Goal: Information Seeking & Learning: Learn about a topic

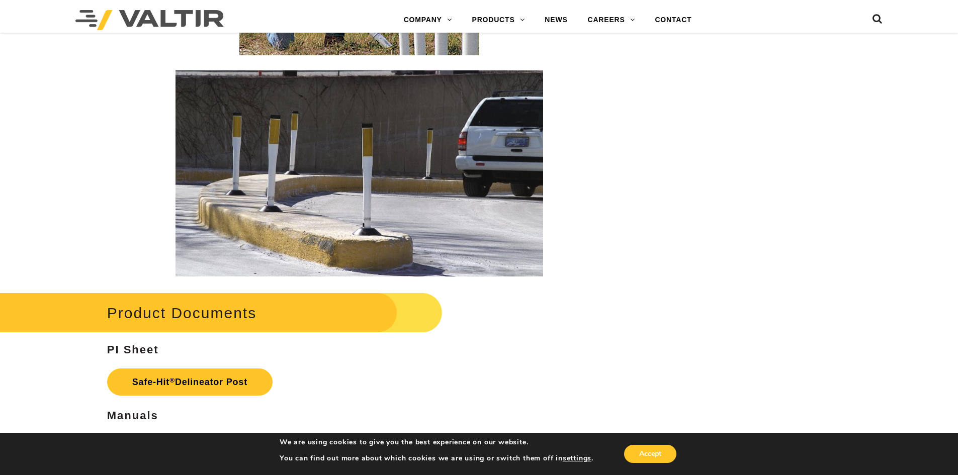
scroll to position [1996, 0]
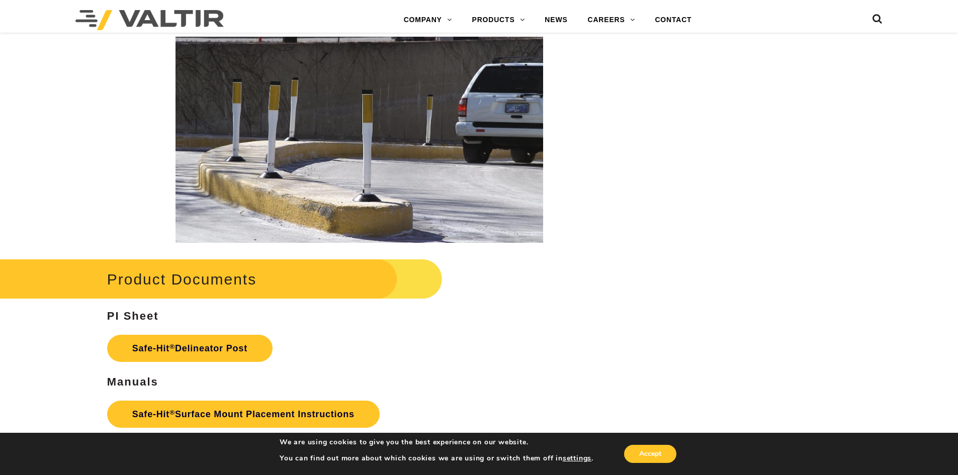
click at [428, 181] on img at bounding box center [358, 140] width 367 height 206
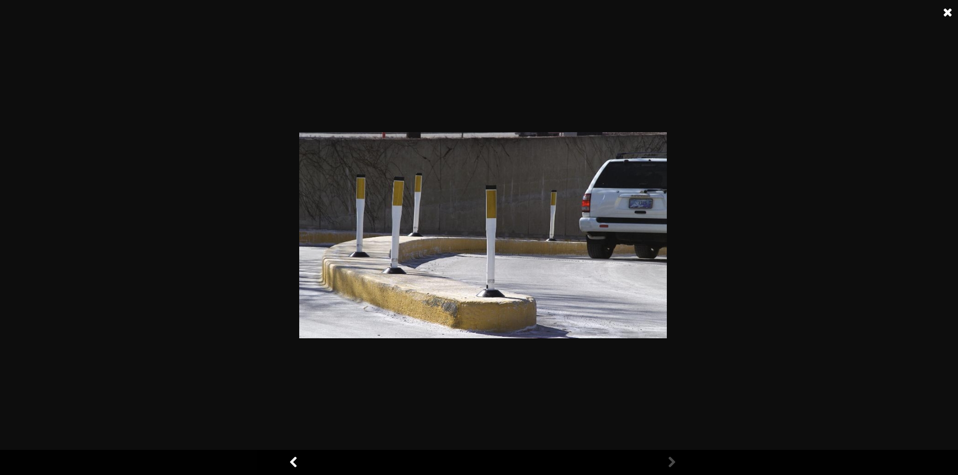
click at [668, 459] on link at bounding box center [670, 462] width 25 height 25
click at [670, 459] on link at bounding box center [670, 462] width 25 height 25
click at [672, 461] on link at bounding box center [670, 462] width 25 height 25
drag, startPoint x: 672, startPoint y: 458, endPoint x: 685, endPoint y: 426, distance: 35.4
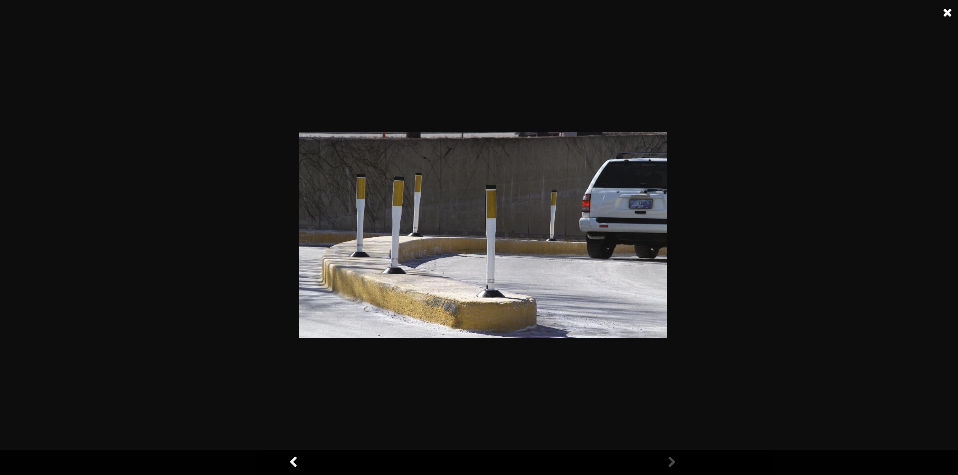
click at [673, 457] on link at bounding box center [670, 462] width 25 height 25
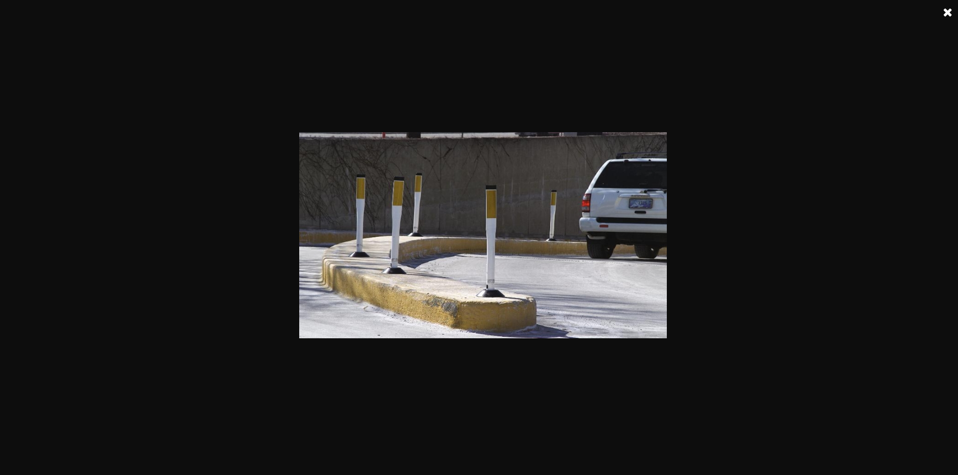
click at [949, 10] on link at bounding box center [947, 12] width 25 height 25
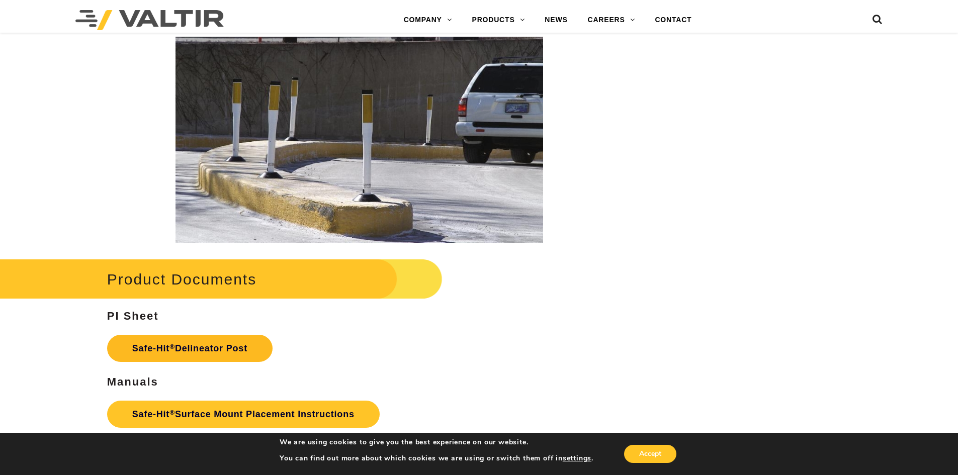
click at [203, 347] on link "Safe-Hit ® Delineator Post" at bounding box center [189, 348] width 165 height 27
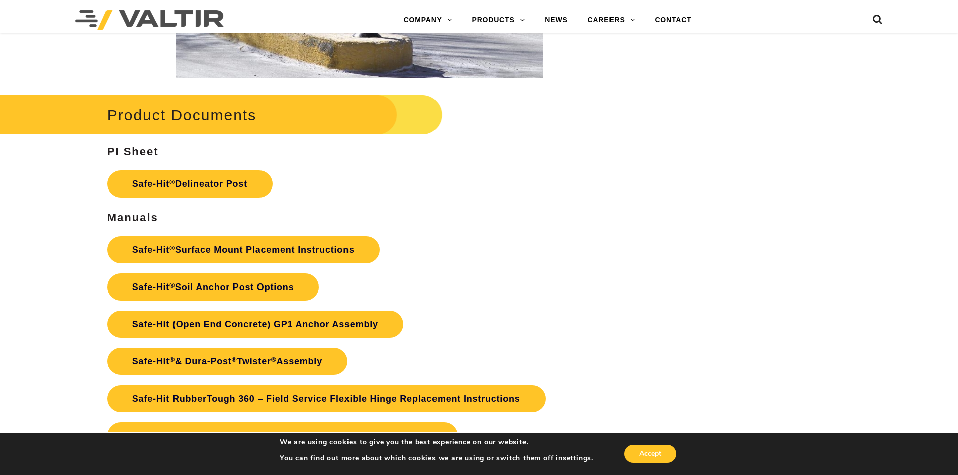
scroll to position [2197, 0]
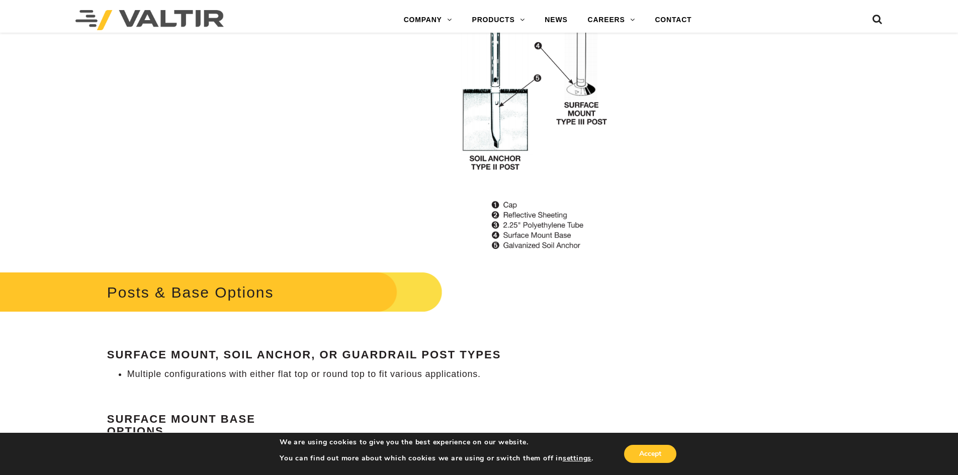
scroll to position [1056, 0]
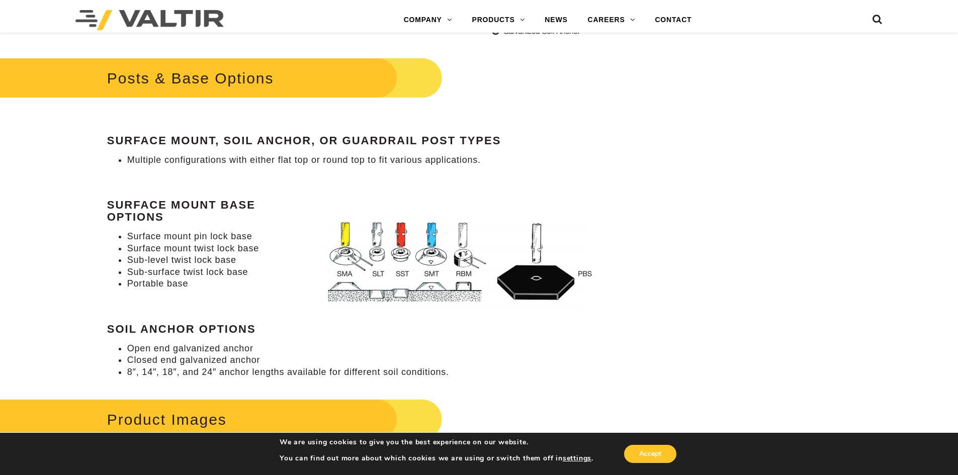
click at [343, 246] on img at bounding box center [463, 257] width 298 height 110
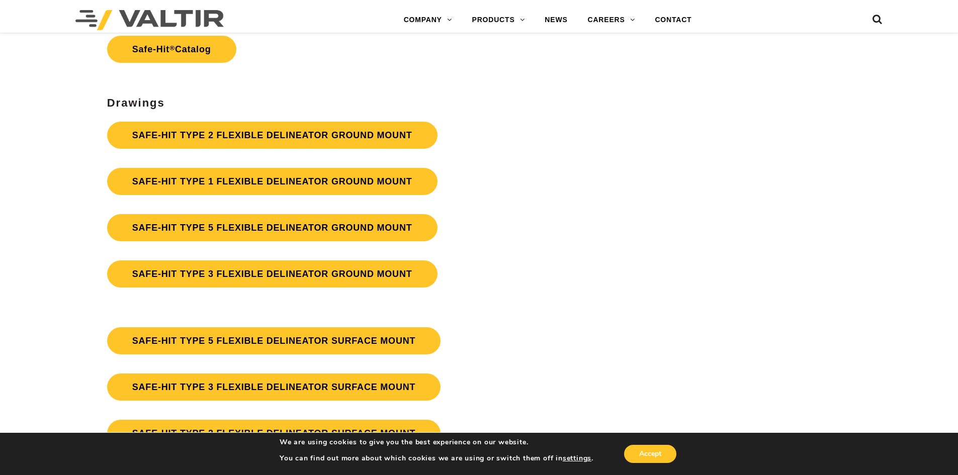
scroll to position [2765, 0]
